Goal: Find specific page/section: Find specific page/section

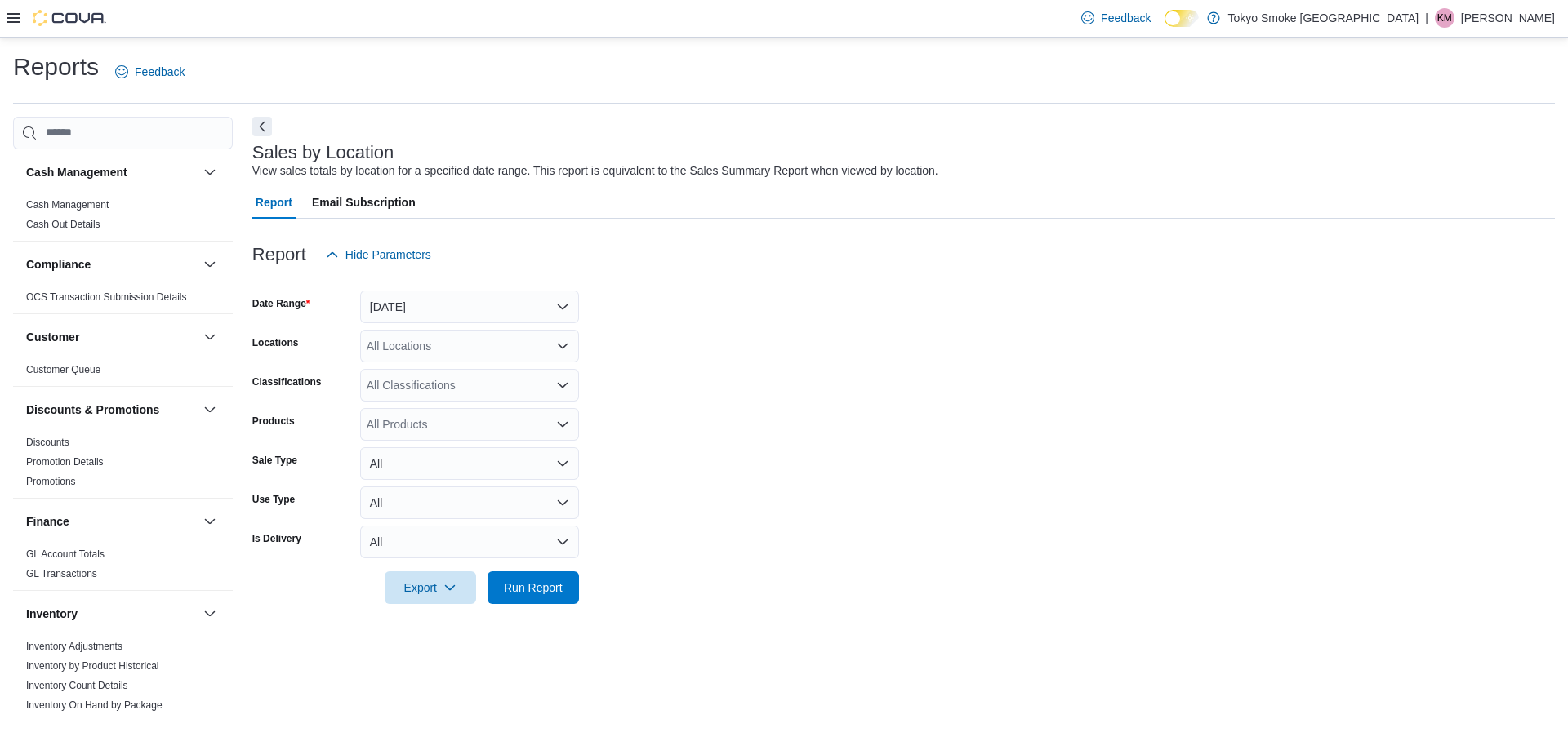
click at [14, 15] on icon at bounding box center [13, 18] width 13 height 9
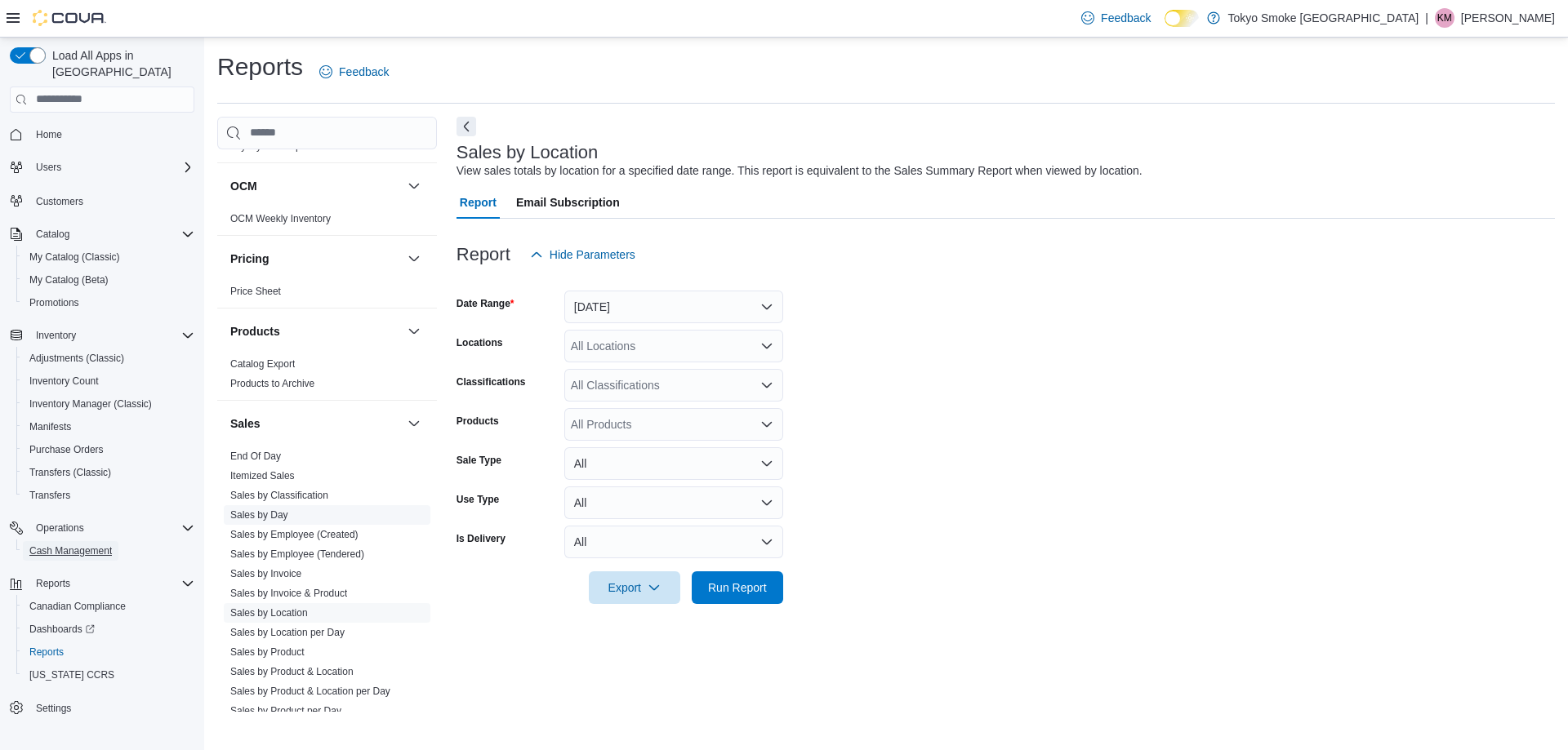
scroll to position [816, 0]
click at [267, 448] on link "End Of Day" at bounding box center [256, 448] width 50 height 11
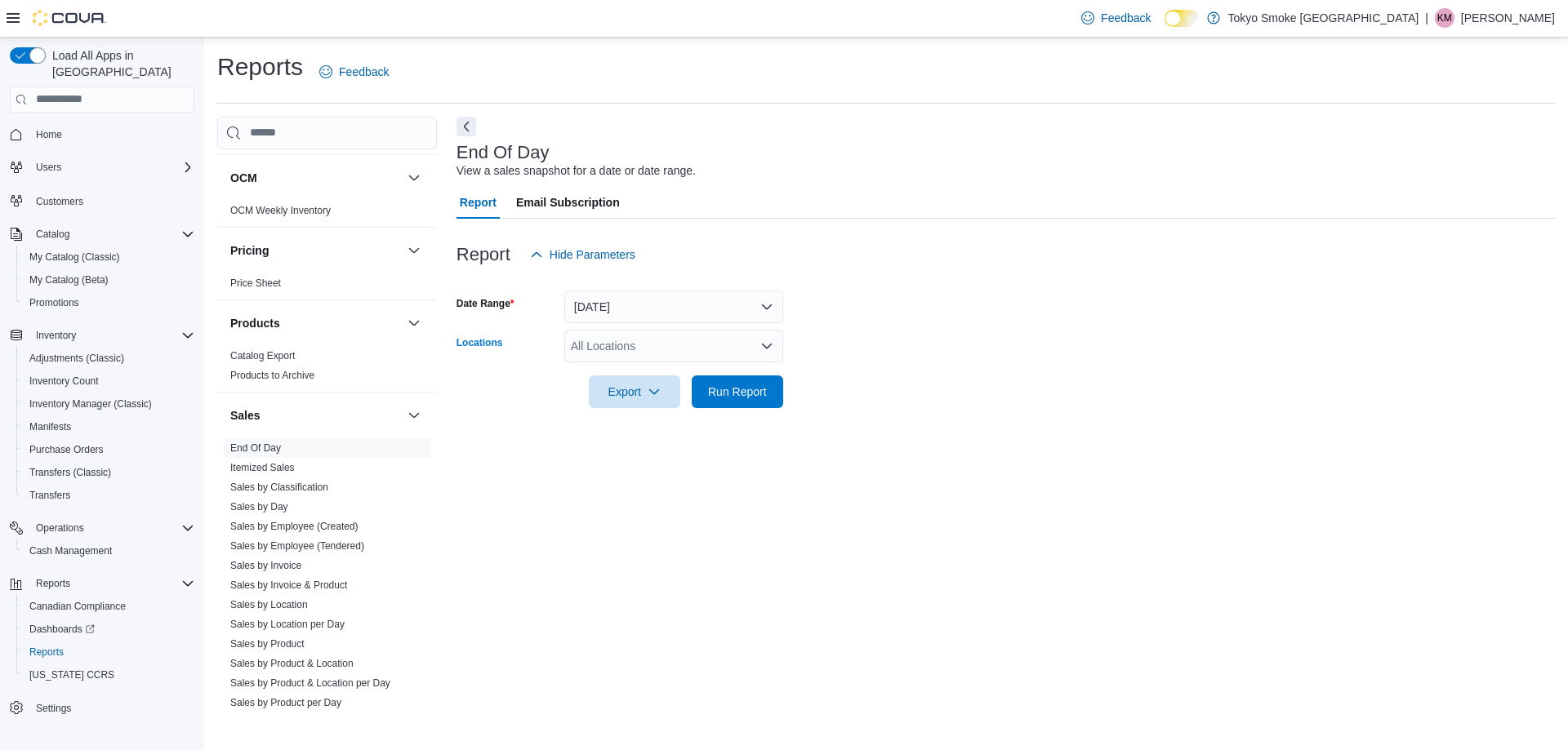
click at [691, 349] on div "All Locations" at bounding box center [674, 345] width 218 height 33
type input "******"
click at [675, 368] on span "London Wonderland" at bounding box center [659, 373] width 103 height 16
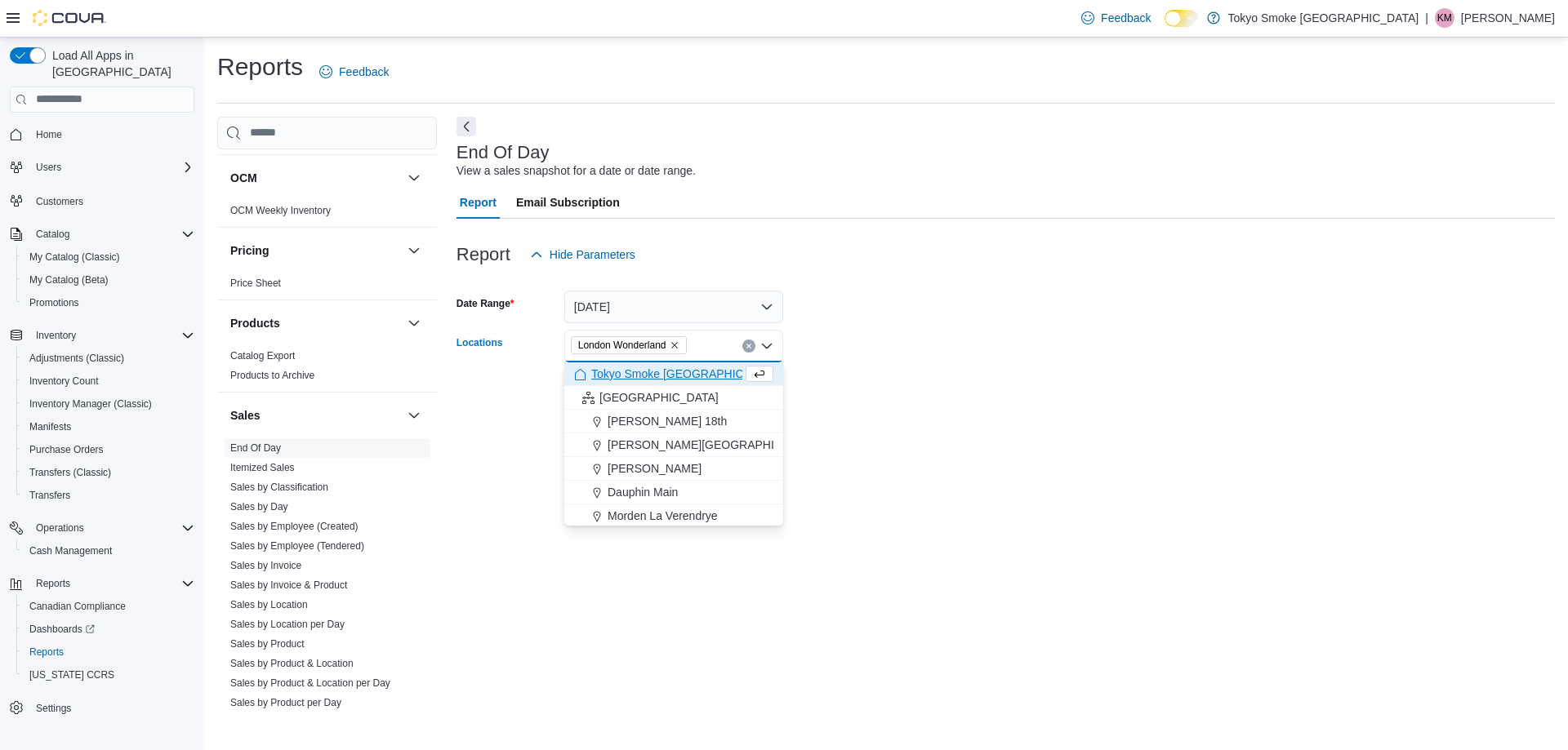
click at [892, 369] on div at bounding box center [1005, 368] width 1099 height 13
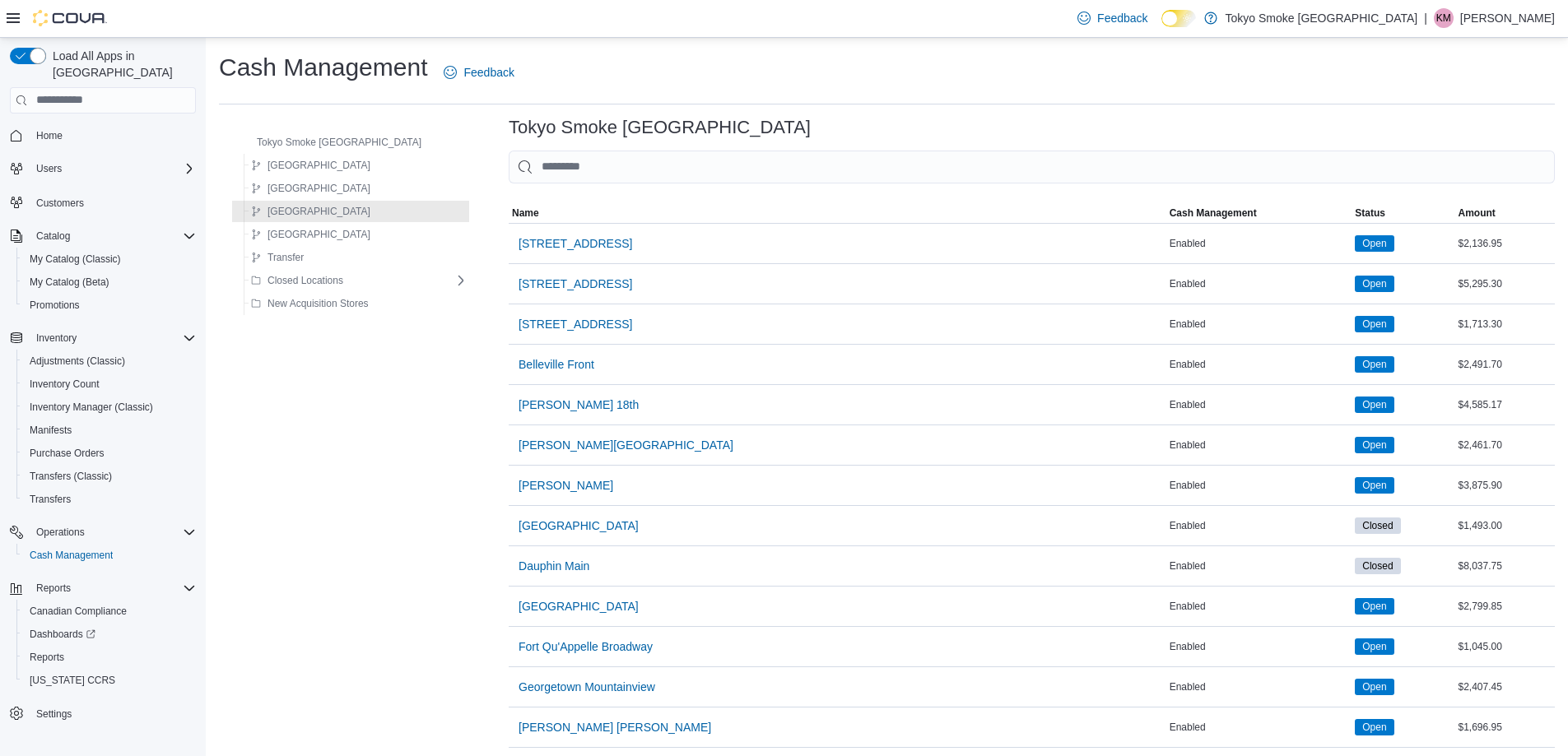
click at [578, 183] on div at bounding box center [1032, 193] width 1046 height 20
click at [578, 184] on div at bounding box center [1032, 193] width 1046 height 20
click at [582, 176] on input "This is a search bar. As you type, the results lower in the page will automatic…" at bounding box center [1032, 166] width 1046 height 33
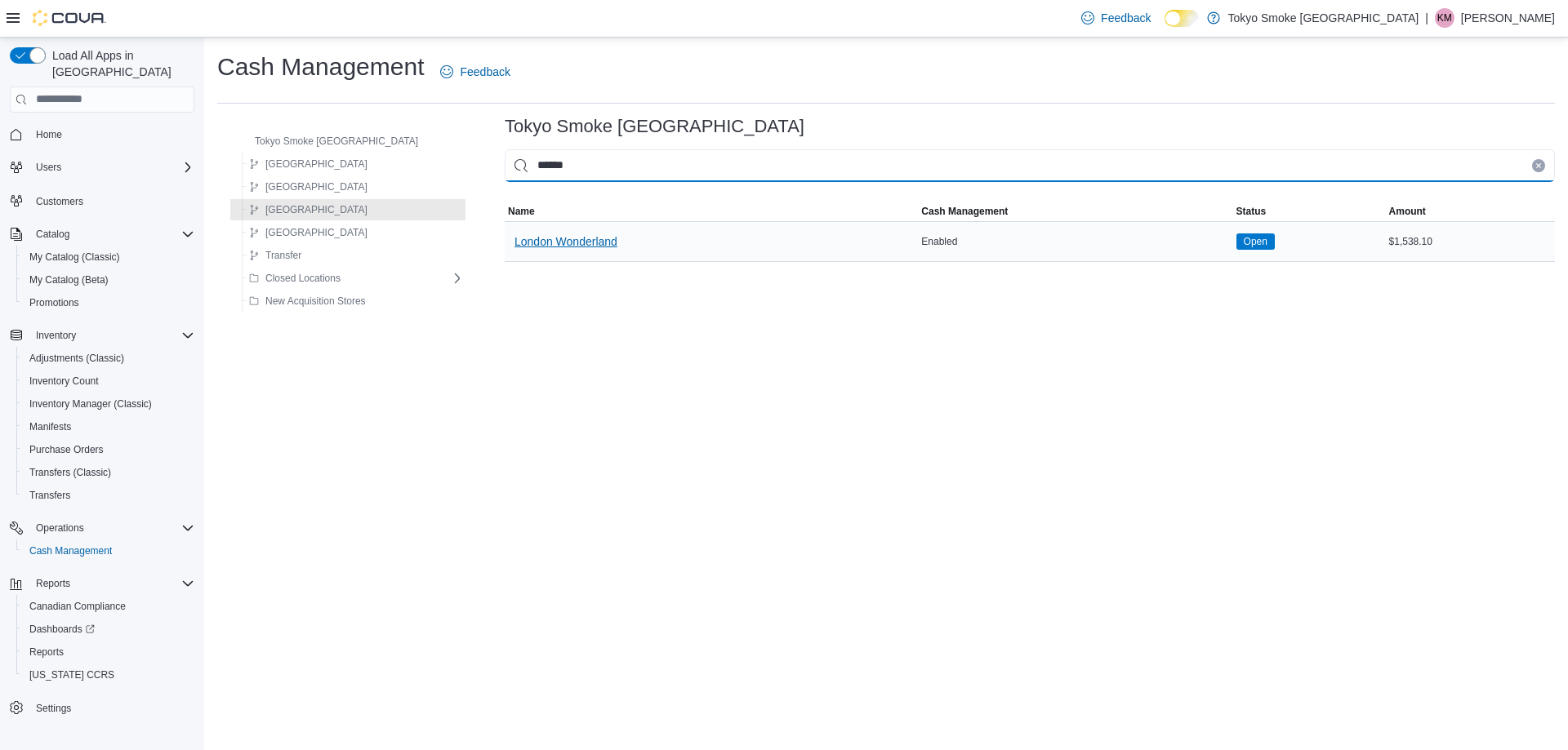
type input "******"
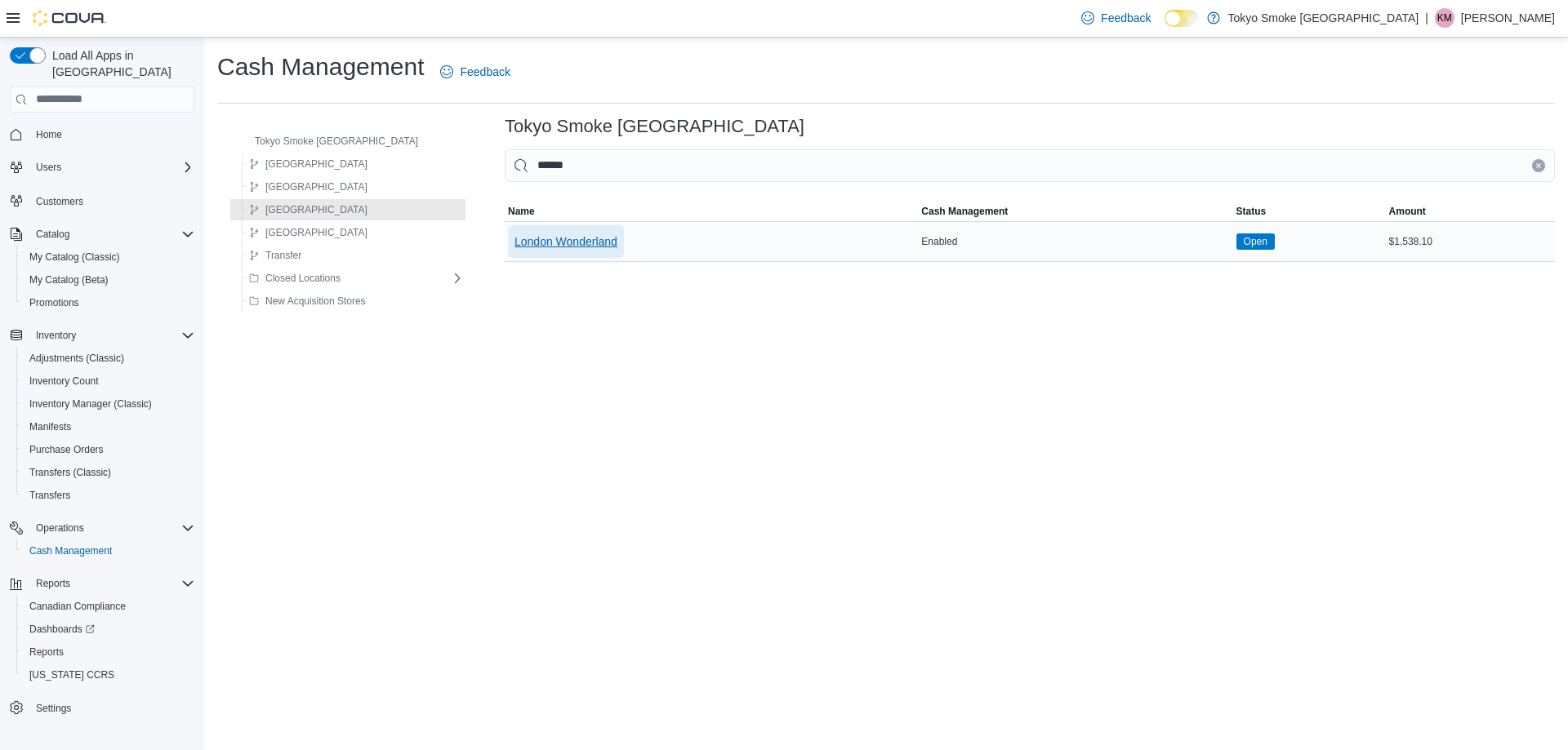
click at [528, 243] on span "London Wonderland" at bounding box center [566, 241] width 103 height 16
